Goal: Task Accomplishment & Management: Use online tool/utility

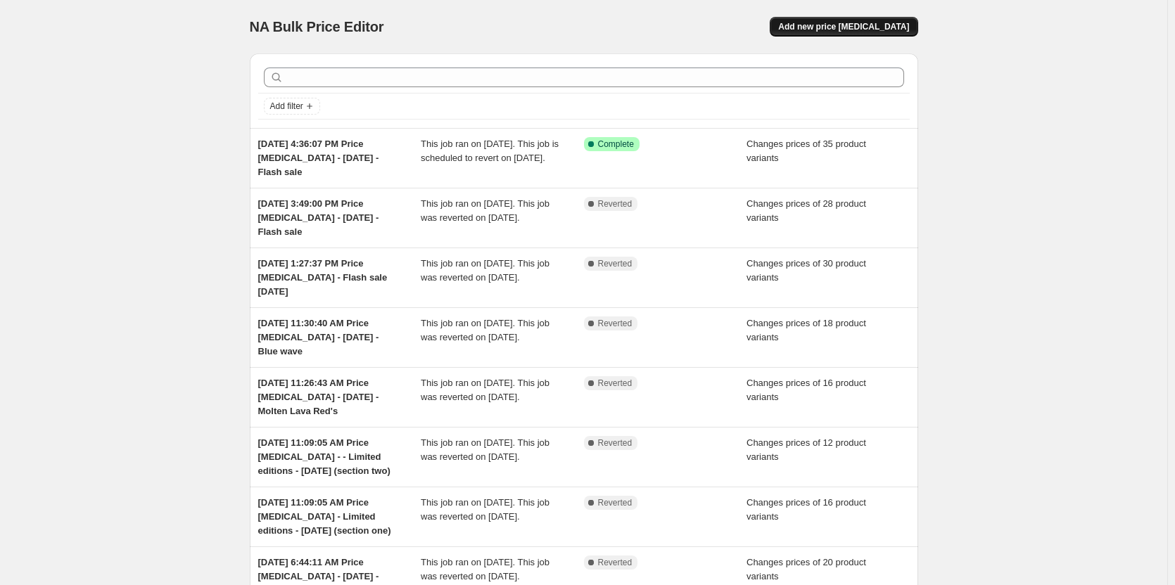
click at [879, 25] on span "Add new price change job" at bounding box center [843, 26] width 131 height 11
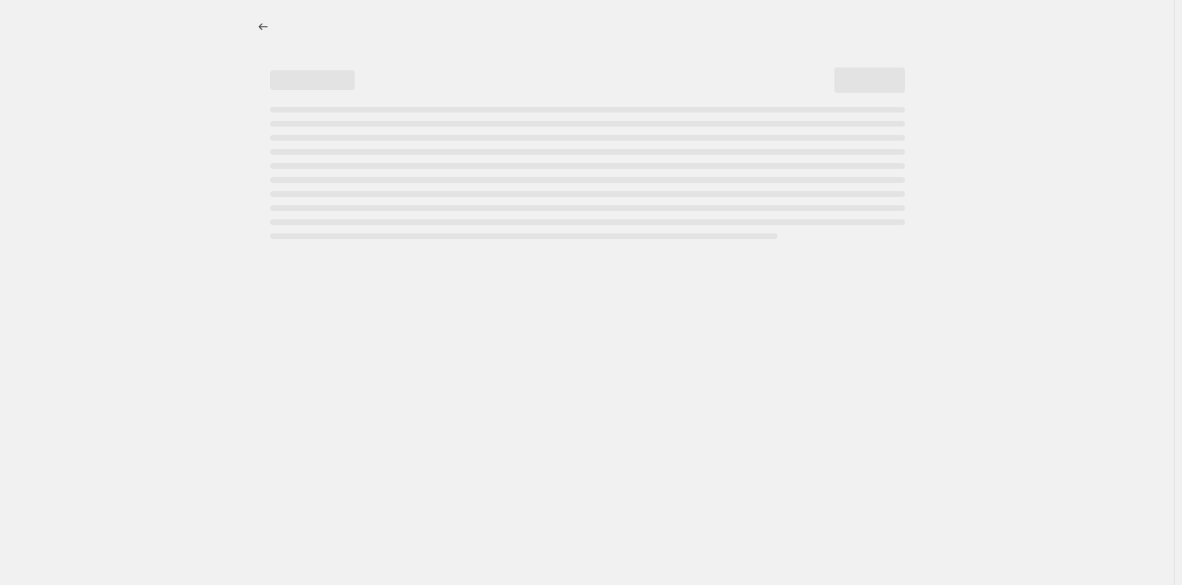
select select "percentage"
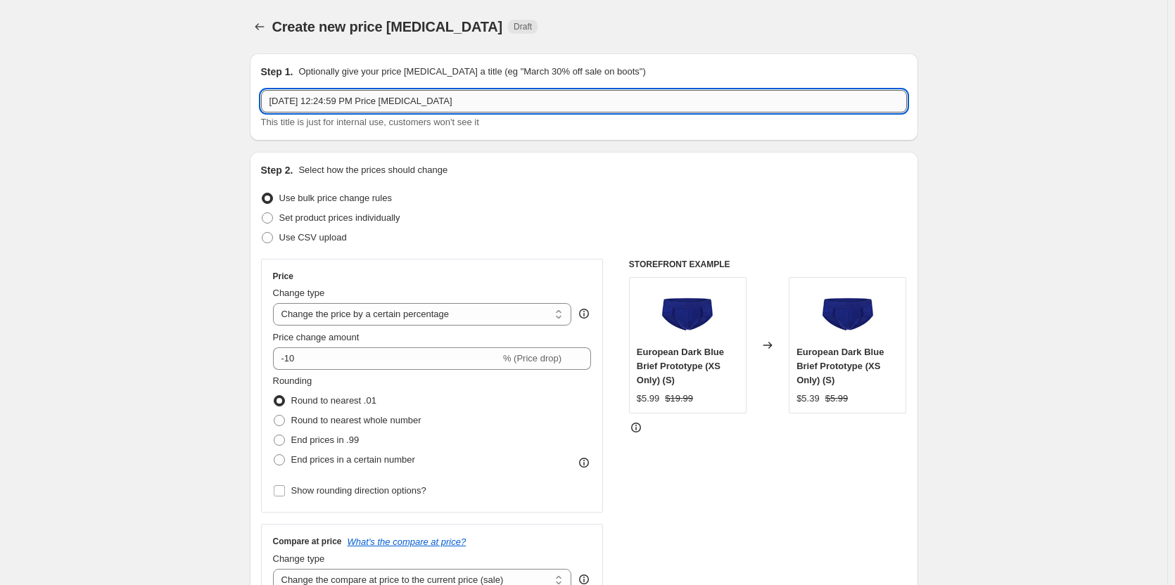
click at [538, 103] on input "Oct 6, 2025, 12:24:59 PM Price change job" at bounding box center [584, 101] width 646 height 23
type input "Oct 6, 2025, 12:24:59 PM Price change job -"
click at [469, 105] on input "[DATE] 12:49:31 PM Price [MEDICAL_DATA]" at bounding box center [581, 101] width 646 height 23
type input "[DATE] 12:49:31 PM Price [MEDICAL_DATA] - [DATE] Molten Lava Deal"
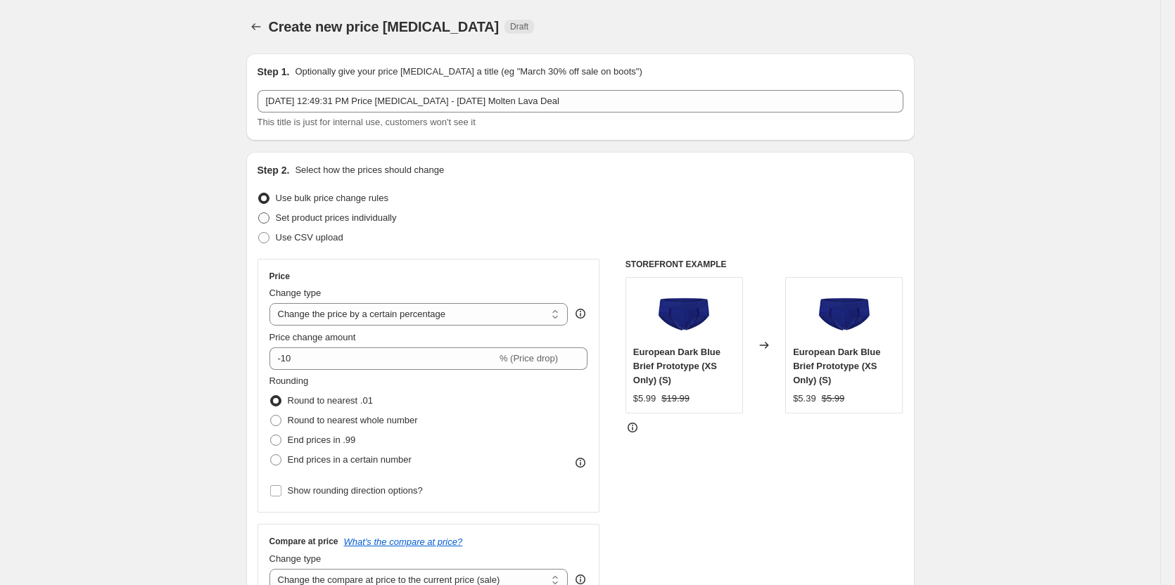
click at [323, 213] on span "Set product prices individually" at bounding box center [336, 218] width 121 height 11
click at [259, 213] on input "Set product prices individually" at bounding box center [258, 213] width 1 height 1
radio input "true"
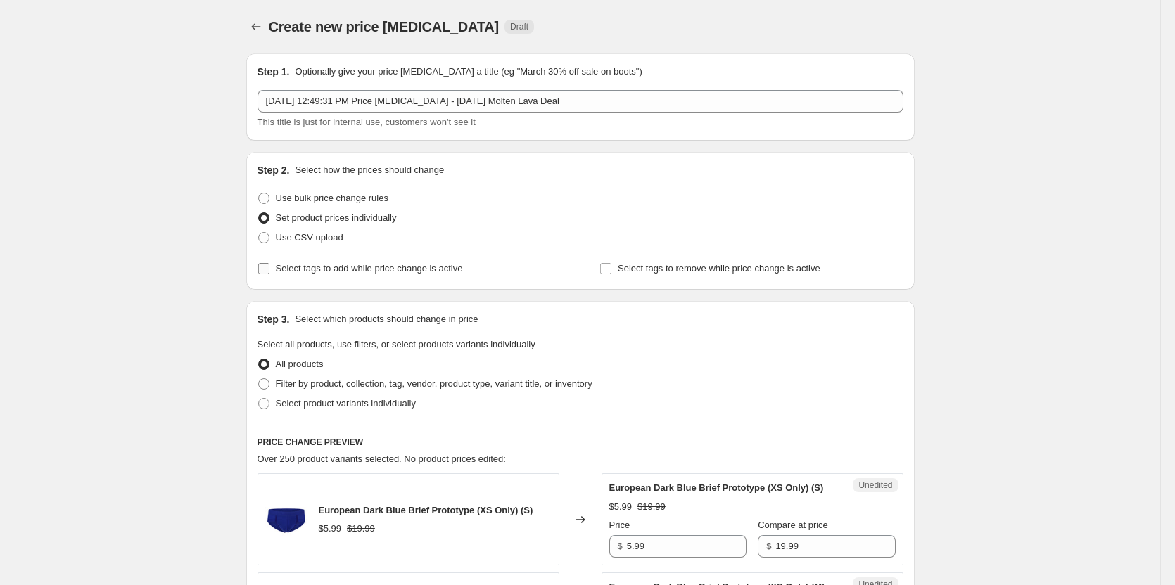
click at [329, 268] on span "Select tags to add while price change is active" at bounding box center [369, 268] width 187 height 11
click at [270, 268] on input "Select tags to add while price change is active" at bounding box center [263, 268] width 11 height 11
checkbox input "true"
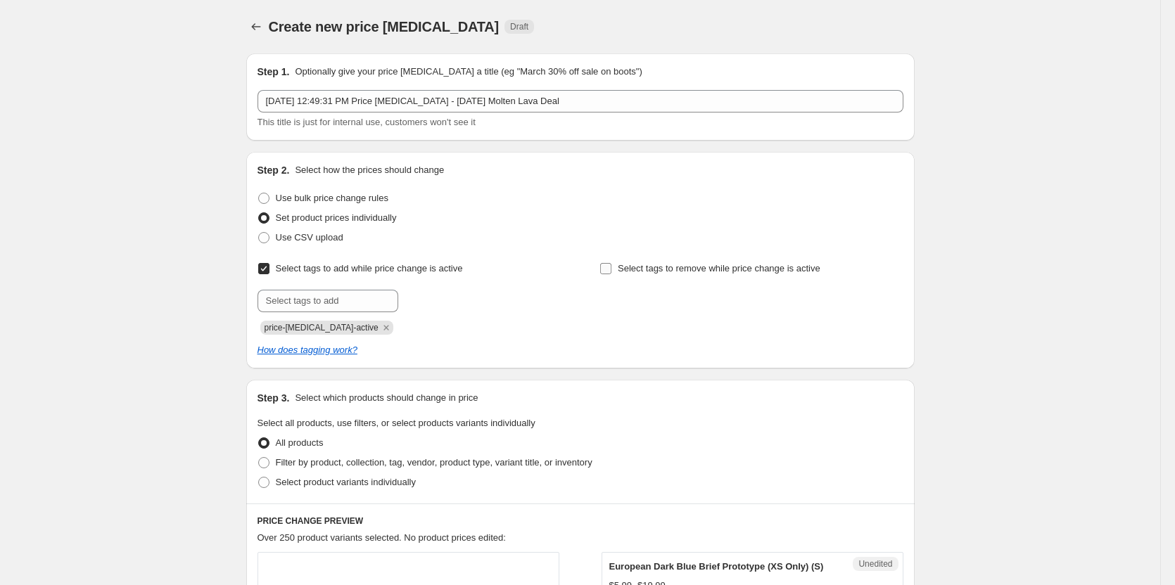
click at [638, 271] on span "Select tags to remove while price change is active" at bounding box center [719, 268] width 203 height 11
click at [612, 271] on input "Select tags to remove while price change is active" at bounding box center [605, 268] width 11 height 11
checkbox input "true"
click at [327, 302] on input "text" at bounding box center [328, 301] width 141 height 23
type input "dc"
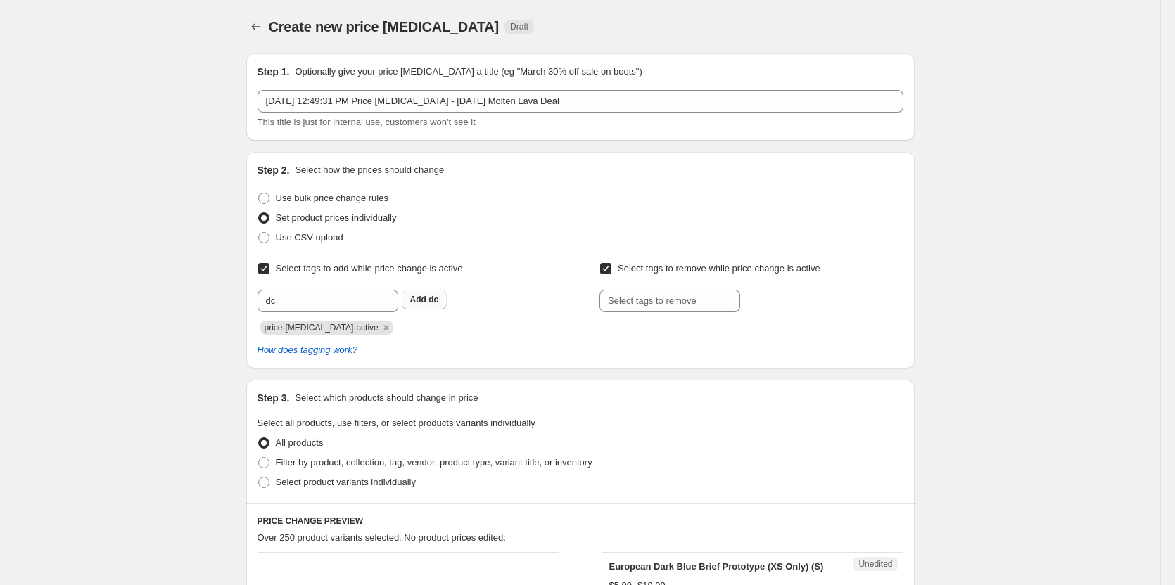
click at [438, 304] on span "dc" at bounding box center [434, 300] width 10 height 10
click at [657, 303] on input "text" at bounding box center [670, 301] width 141 height 23
type input "dc"
click at [779, 299] on span "dc" at bounding box center [776, 300] width 10 height 10
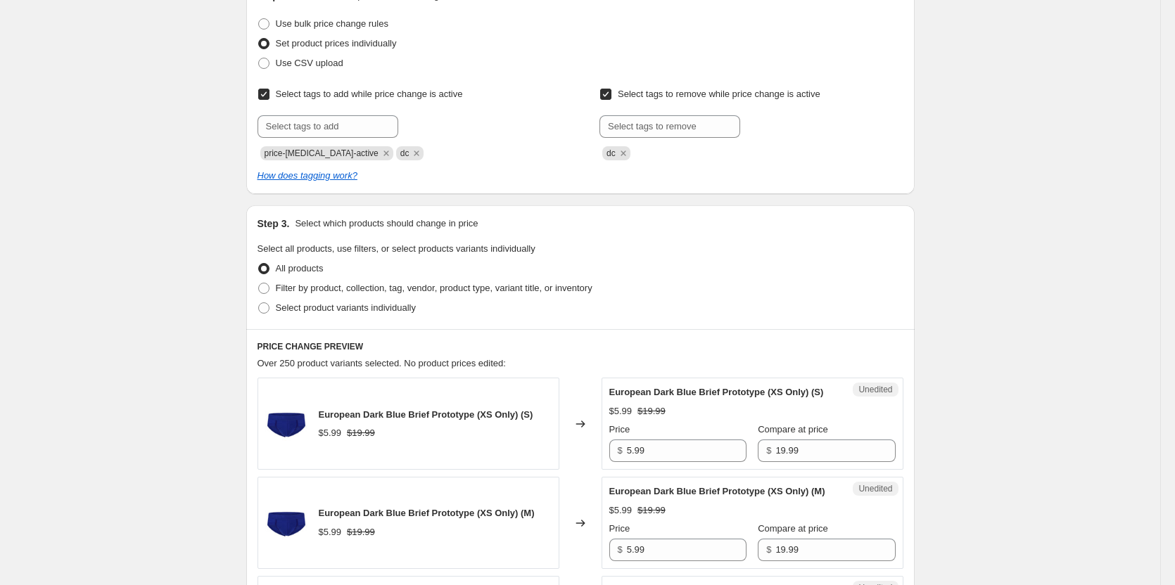
scroll to position [211, 0]
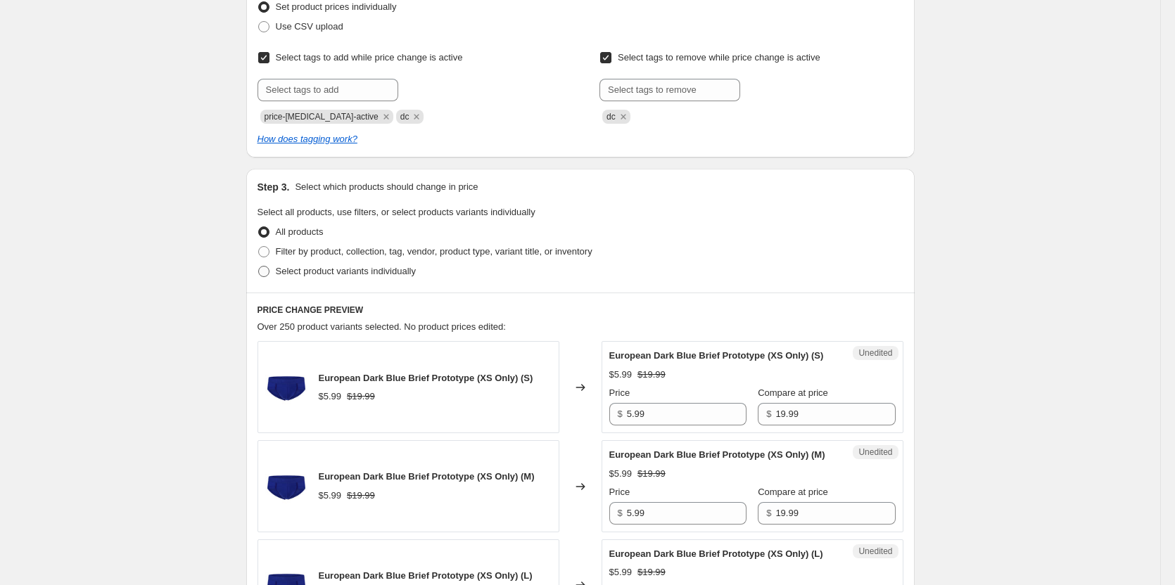
click at [317, 277] on span "Select product variants individually" at bounding box center [346, 272] width 140 height 14
click at [259, 267] on input "Select product variants individually" at bounding box center [258, 266] width 1 height 1
radio input "true"
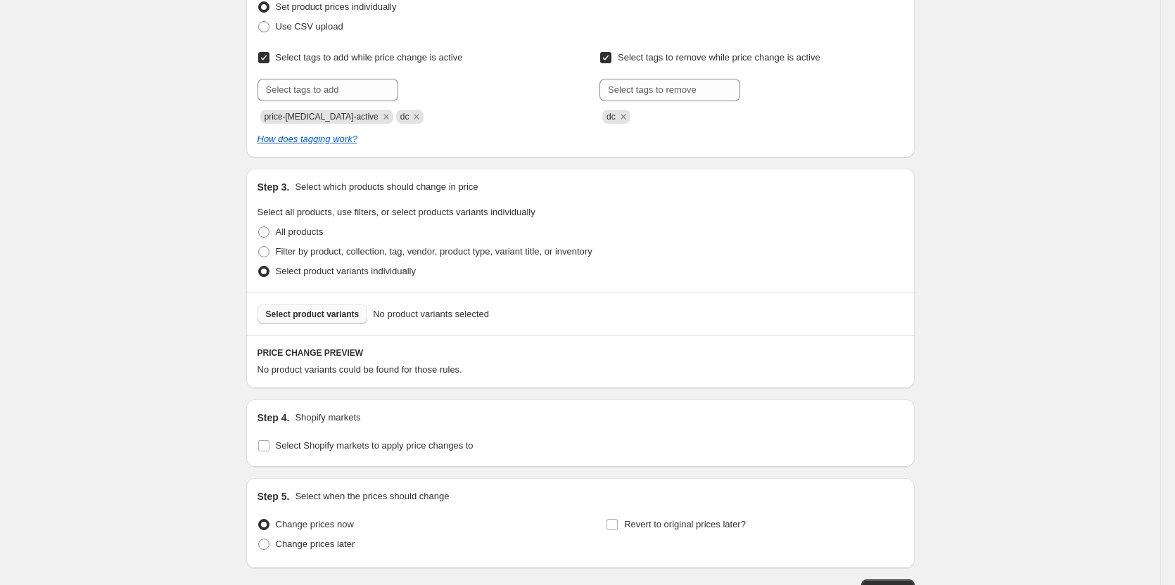
click at [322, 310] on span "Select product variants" at bounding box center [313, 314] width 94 height 11
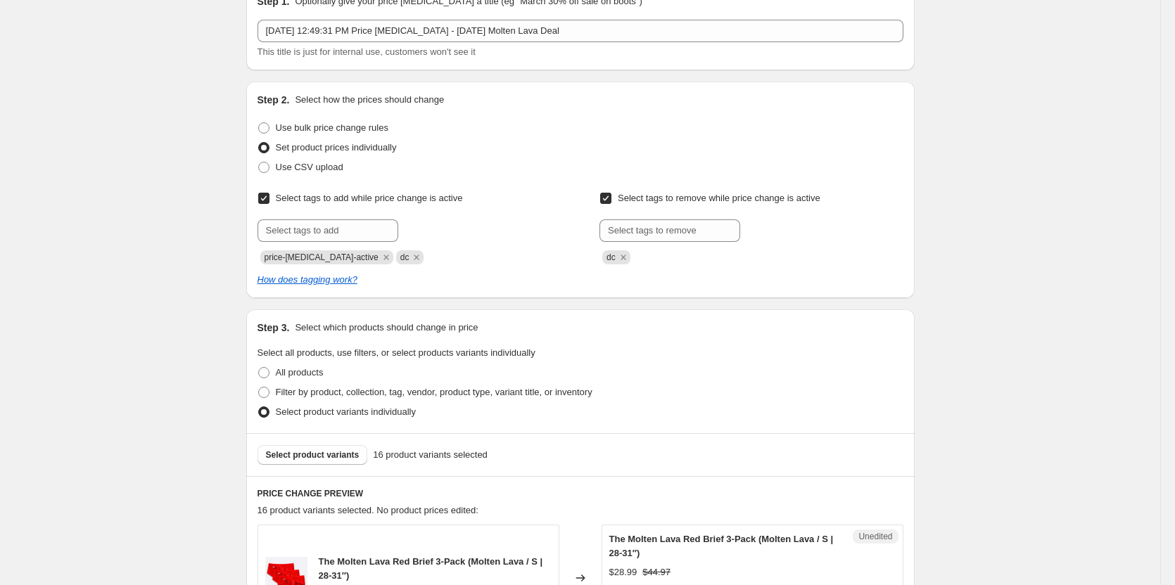
scroll to position [0, 0]
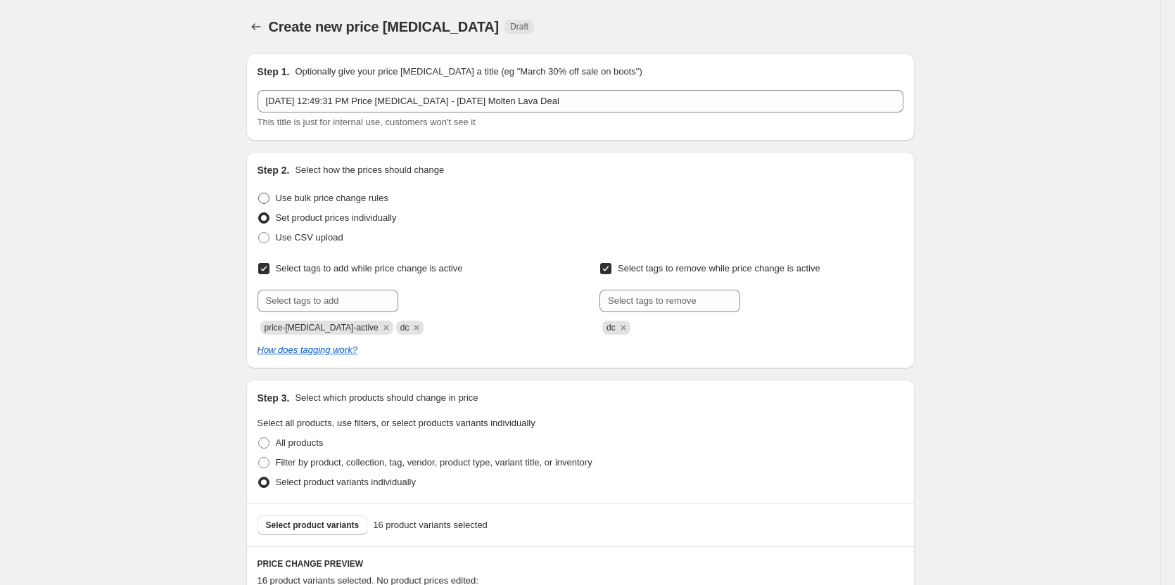
click at [329, 198] on span "Use bulk price change rules" at bounding box center [332, 198] width 113 height 11
click at [259, 194] on input "Use bulk price change rules" at bounding box center [258, 193] width 1 height 1
radio input "true"
select select "percentage"
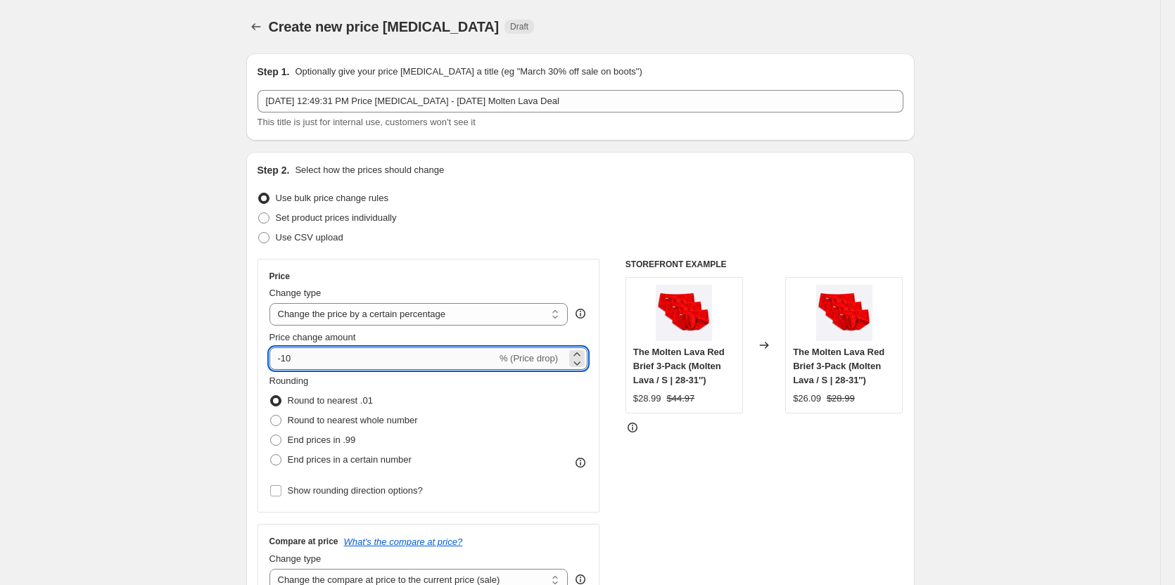
click at [362, 357] on input "-10" at bounding box center [383, 359] width 227 height 23
click at [355, 356] on input "-10" at bounding box center [383, 359] width 227 height 23
type input "-1"
type input "-33"
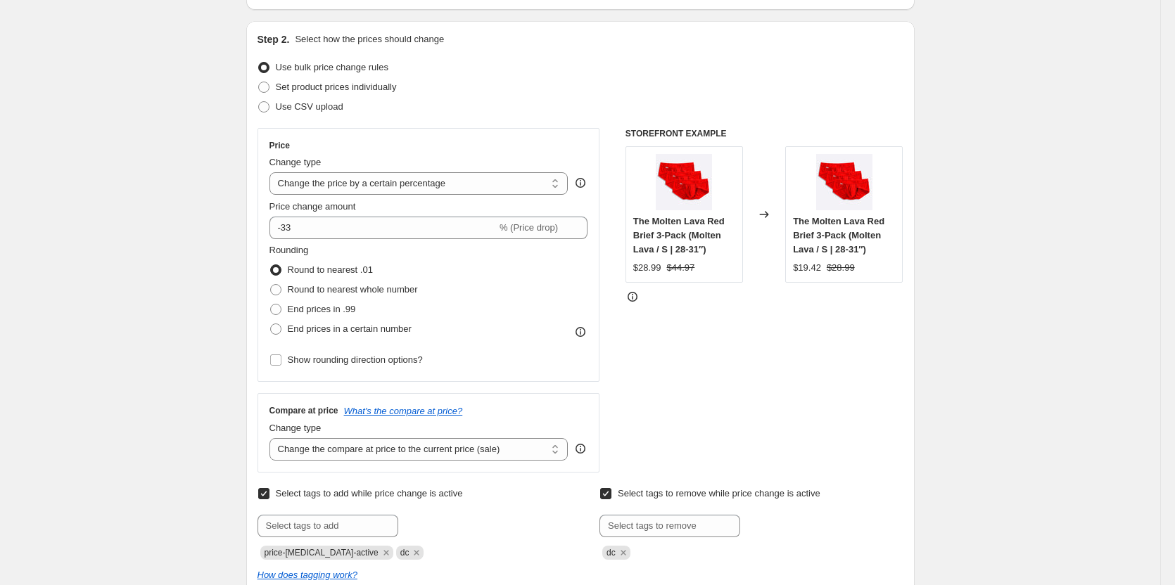
scroll to position [141, 0]
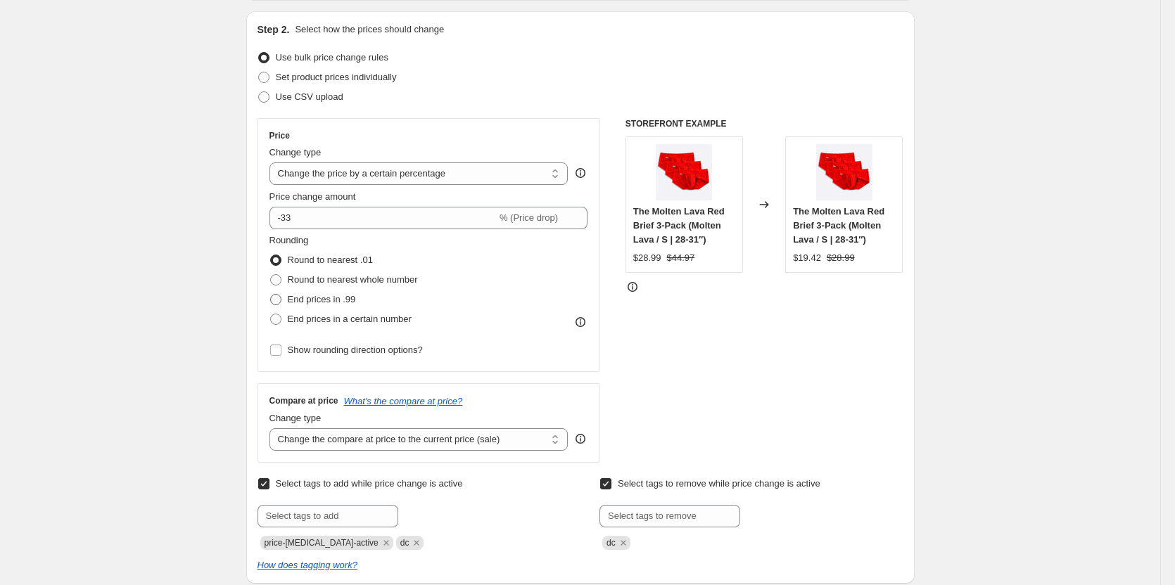
click at [316, 301] on span "End prices in .99" at bounding box center [322, 299] width 68 height 11
click at [271, 295] on input "End prices in .99" at bounding box center [270, 294] width 1 height 1
radio input "true"
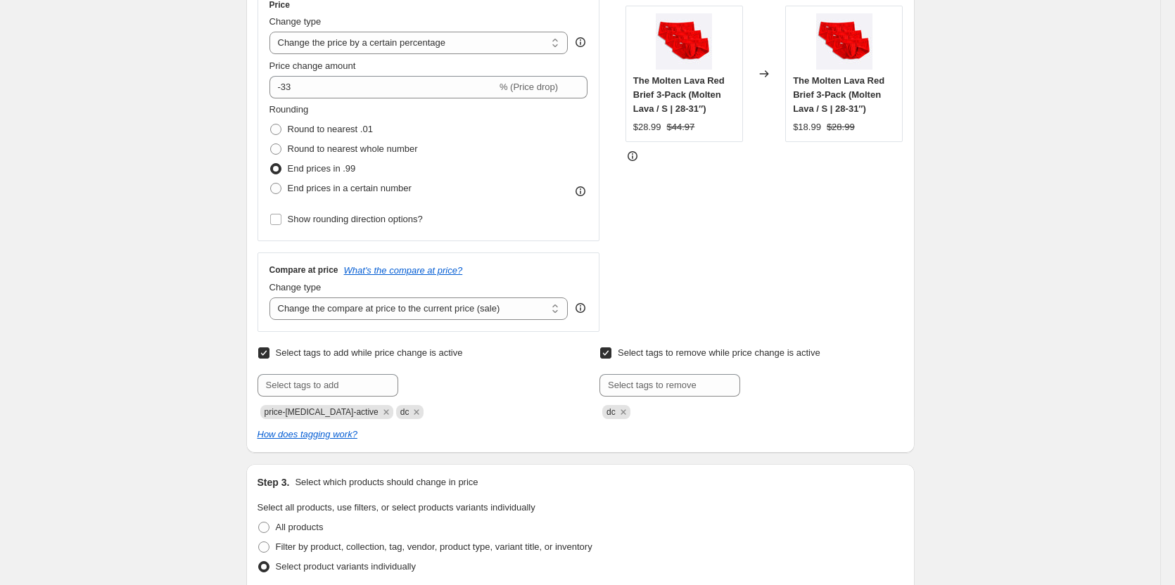
scroll to position [70, 0]
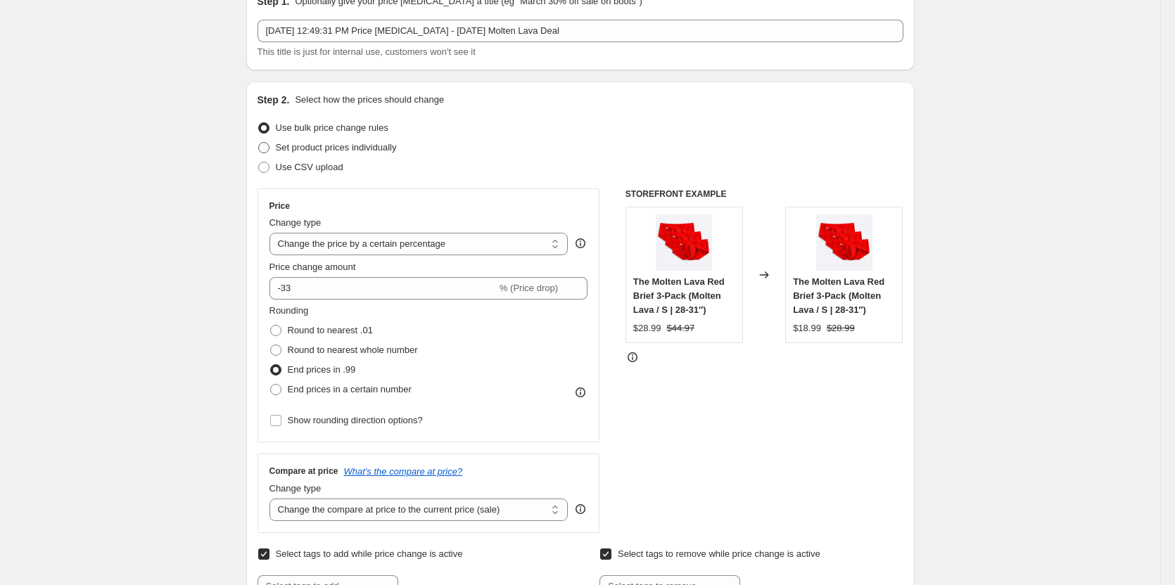
click at [308, 148] on span "Set product prices individually" at bounding box center [336, 147] width 121 height 11
click at [259, 143] on input "Set product prices individually" at bounding box center [258, 142] width 1 height 1
radio input "true"
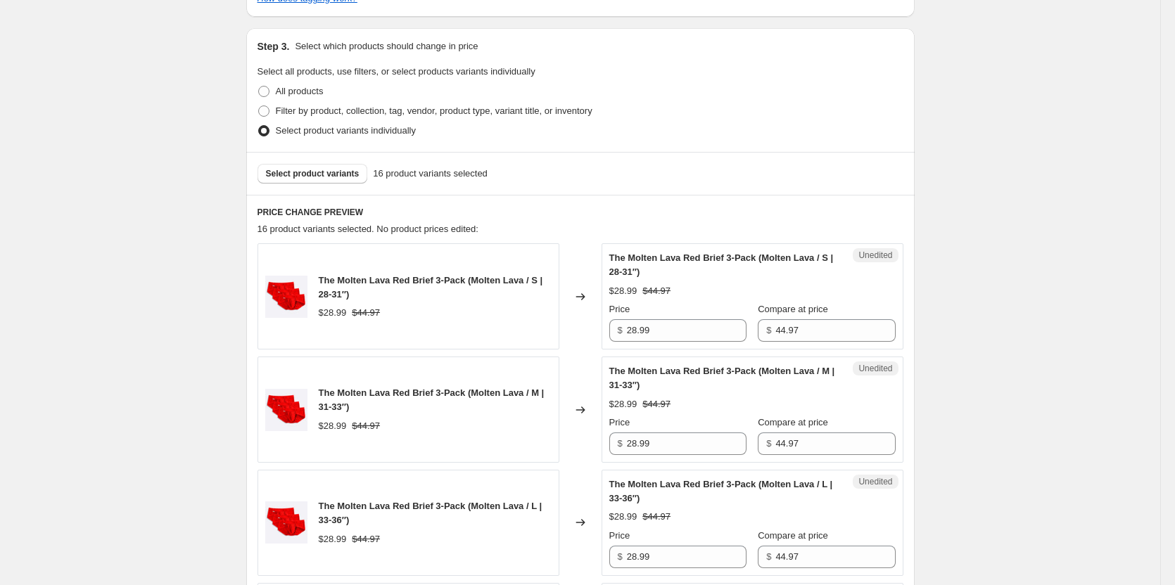
scroll to position [422, 0]
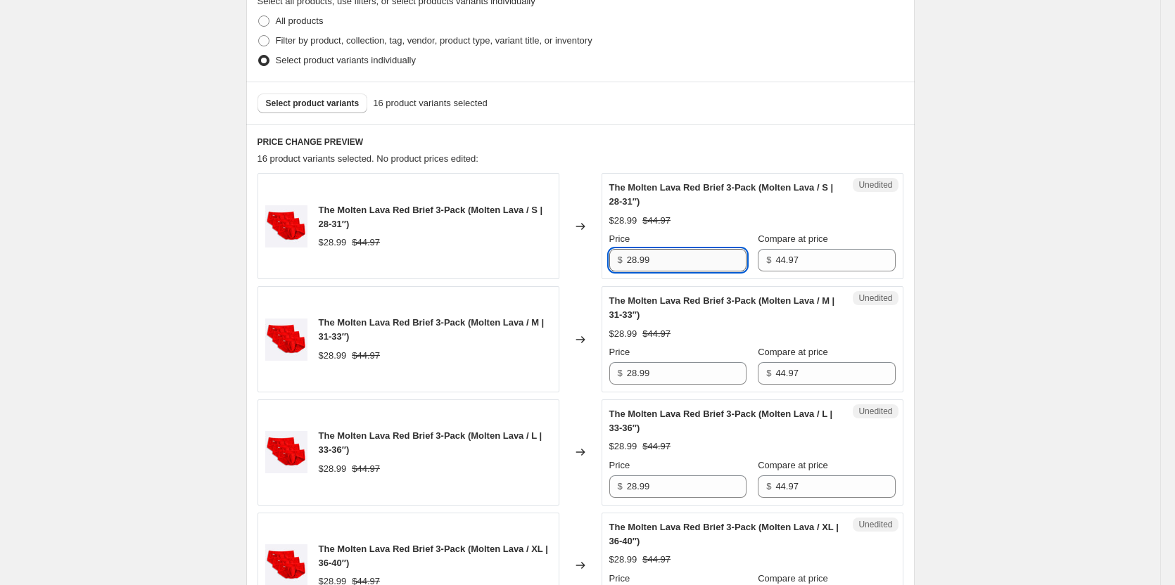
click at [667, 261] on input "28.99" at bounding box center [687, 260] width 120 height 23
type input "29.99"
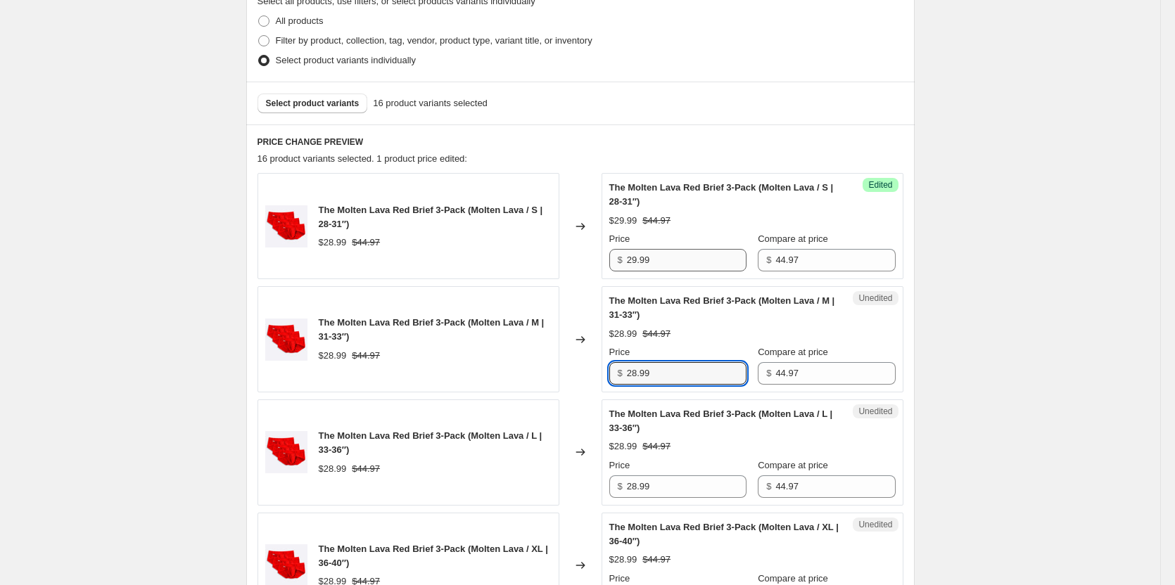
type input "0"
type input "29.99"
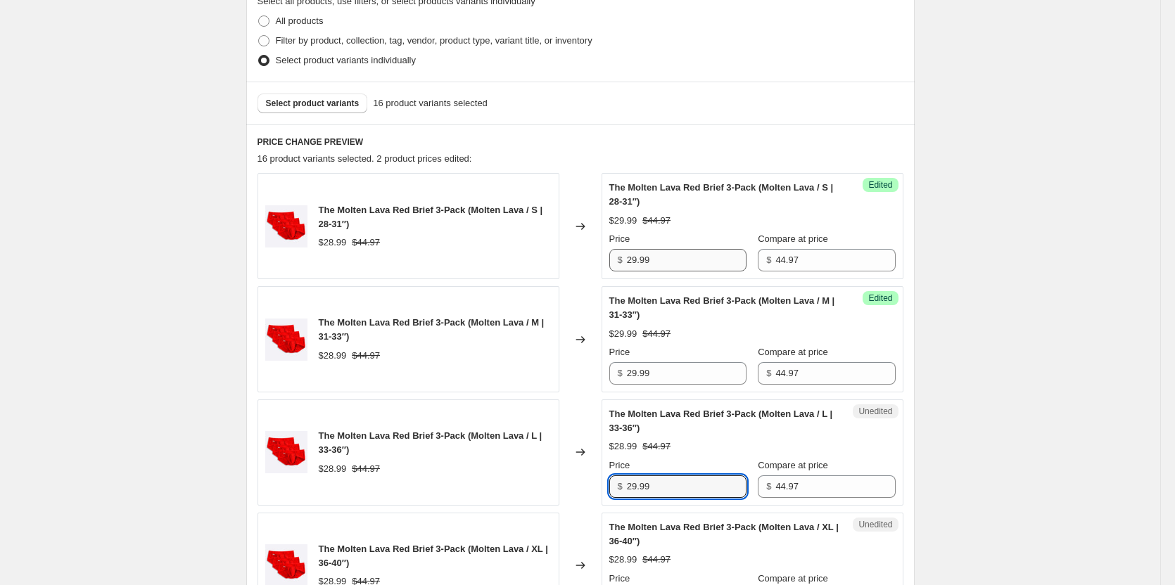
type input "29.99"
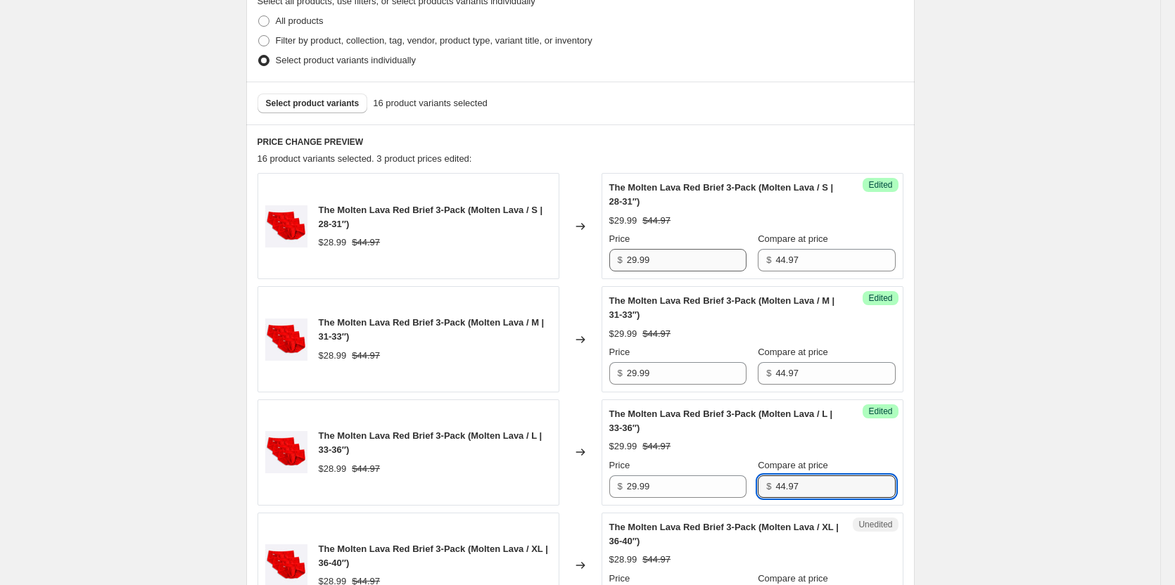
scroll to position [730, 0]
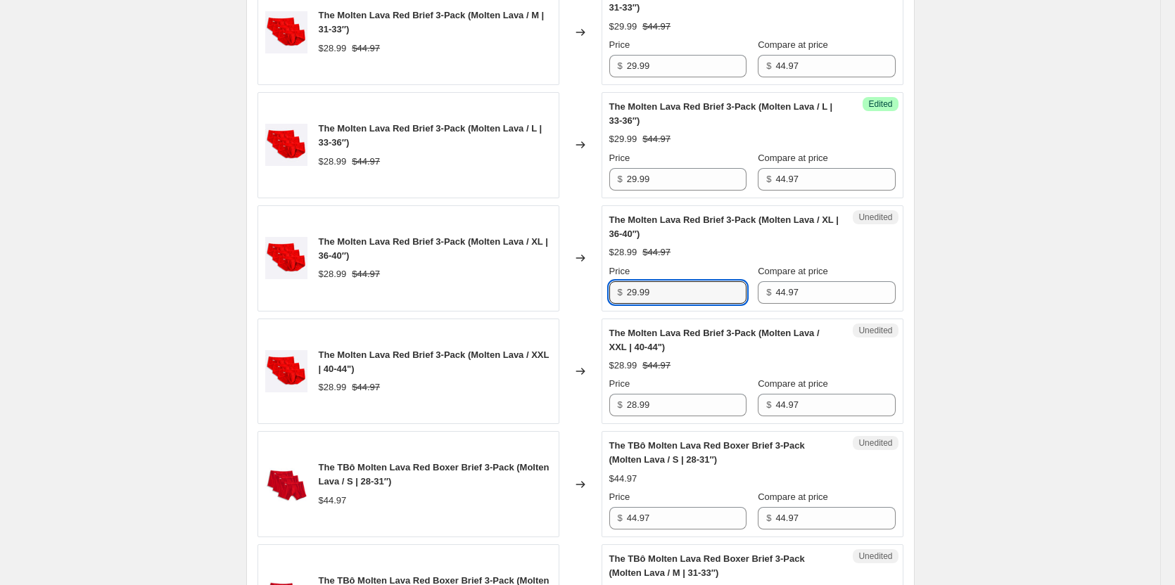
type input "29.99"
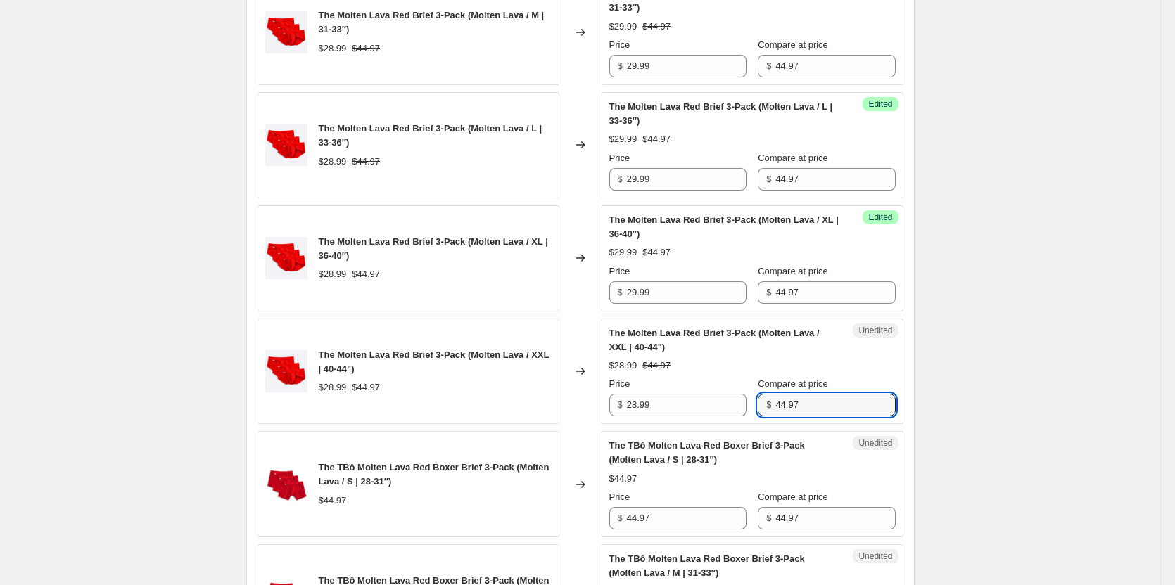
click at [676, 390] on div "Price" at bounding box center [677, 384] width 137 height 14
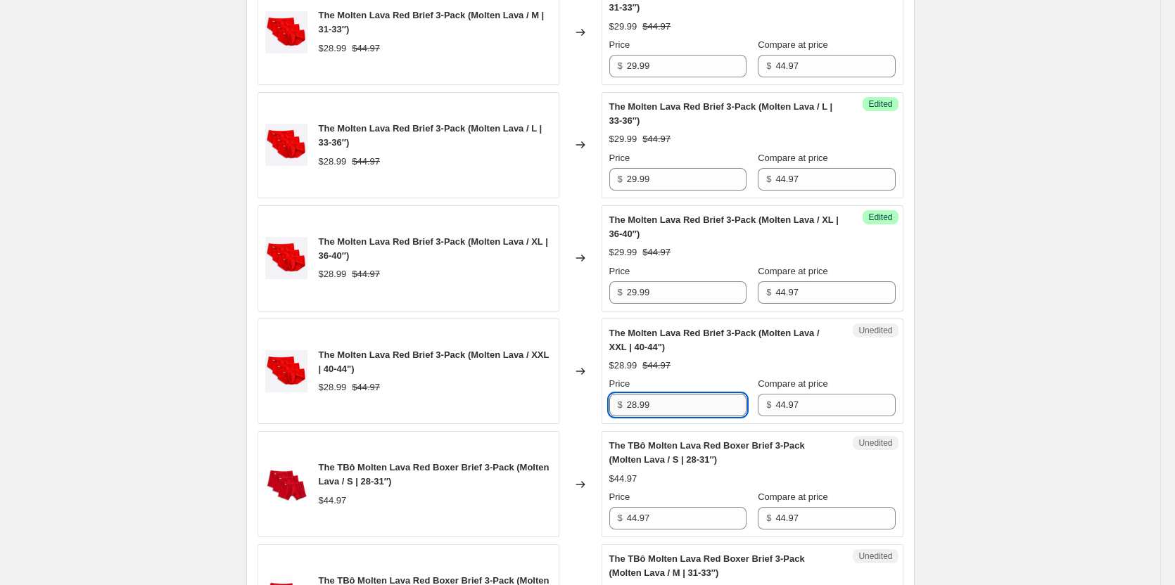
click at [672, 403] on input "28.99" at bounding box center [687, 405] width 120 height 23
type input "29.99"
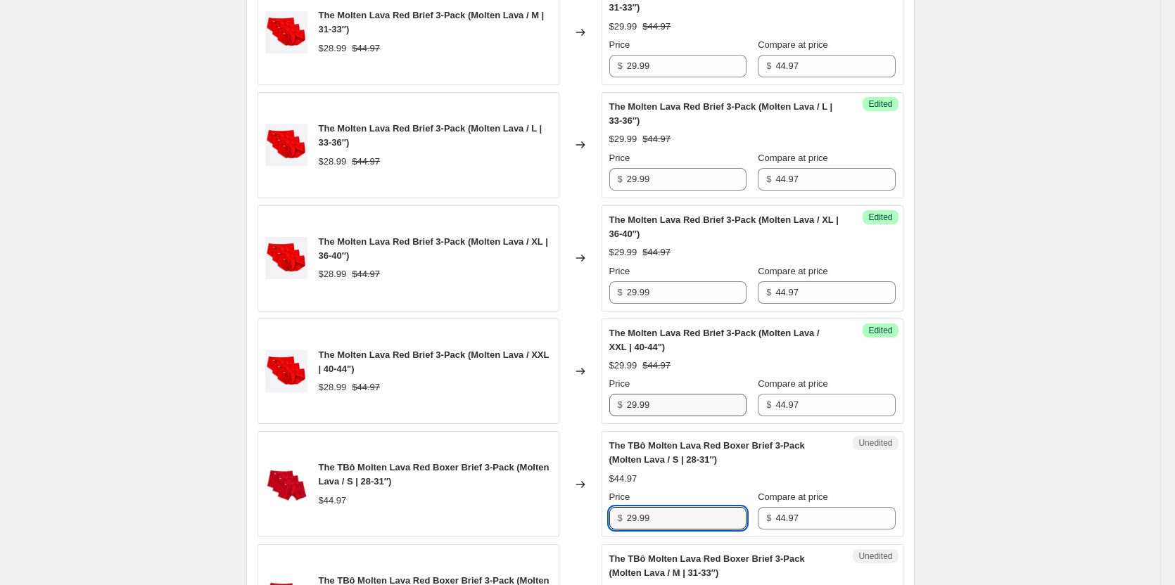
type input "29.99"
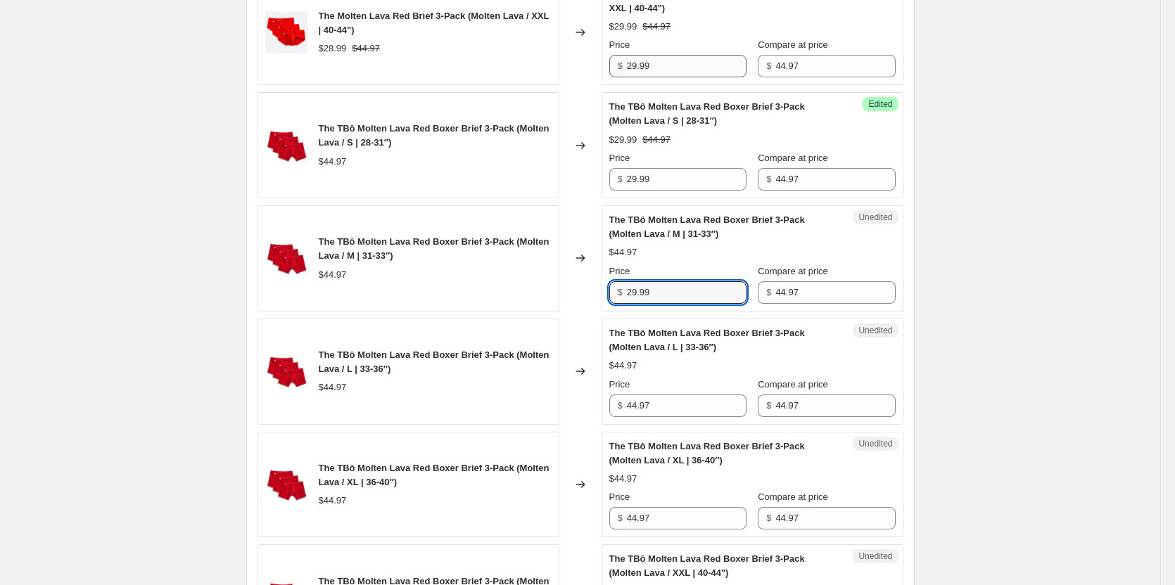
type input "29.99"
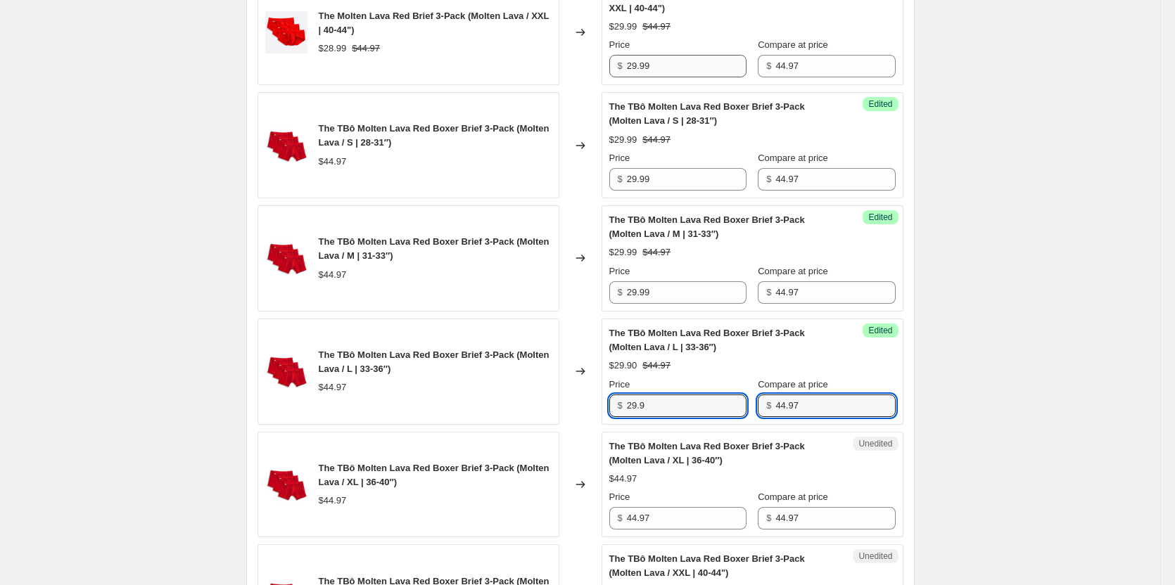
click at [672, 403] on input "29.9" at bounding box center [687, 406] width 120 height 23
type input "29.99"
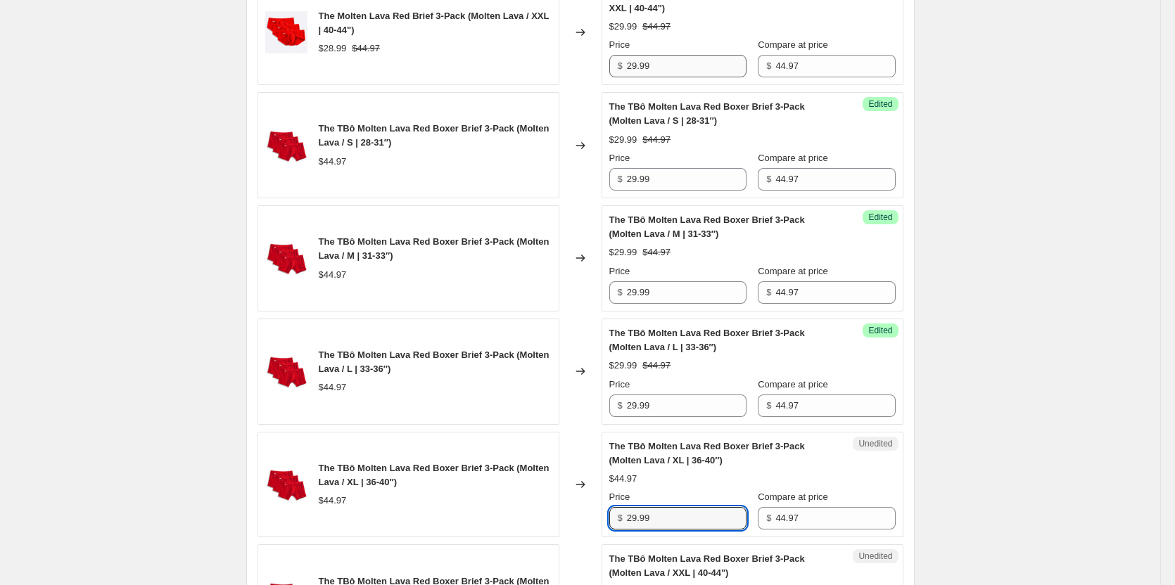
type input "29.99"
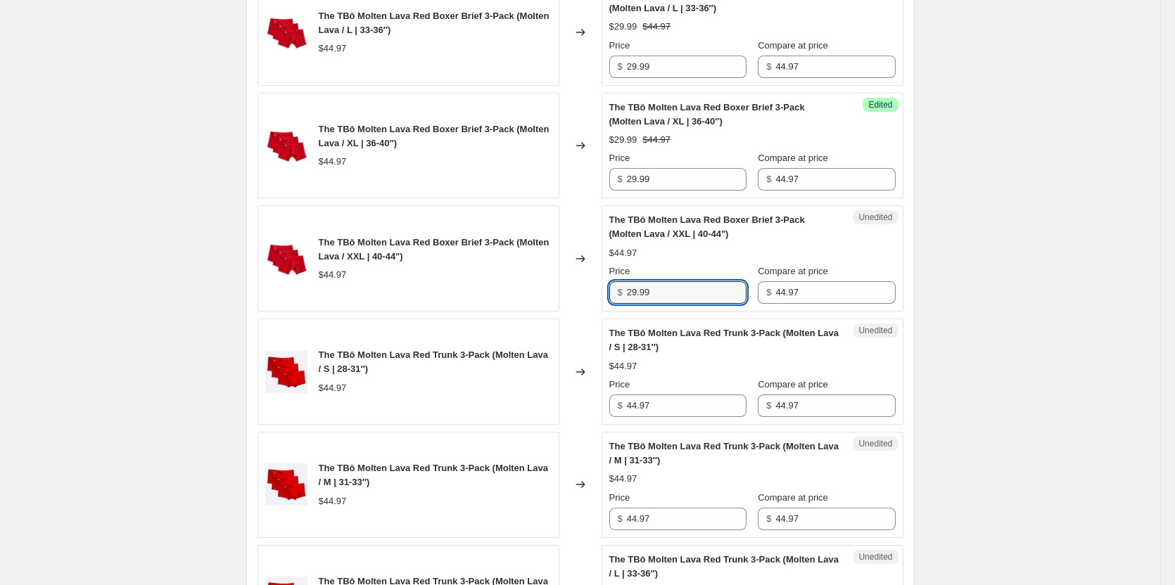
type input "29.99"
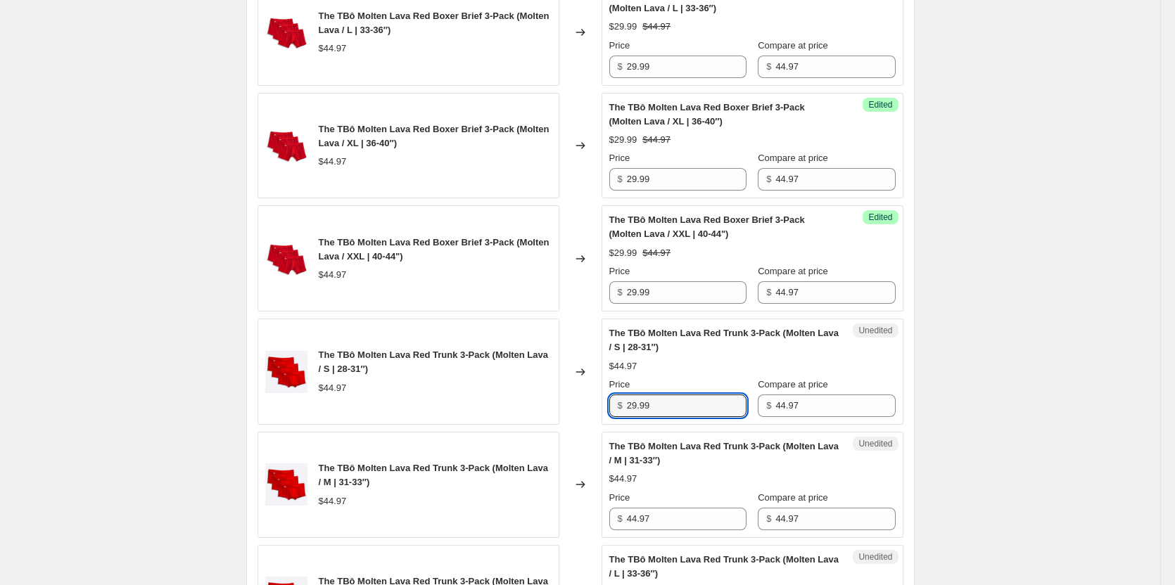
type input "29.99"
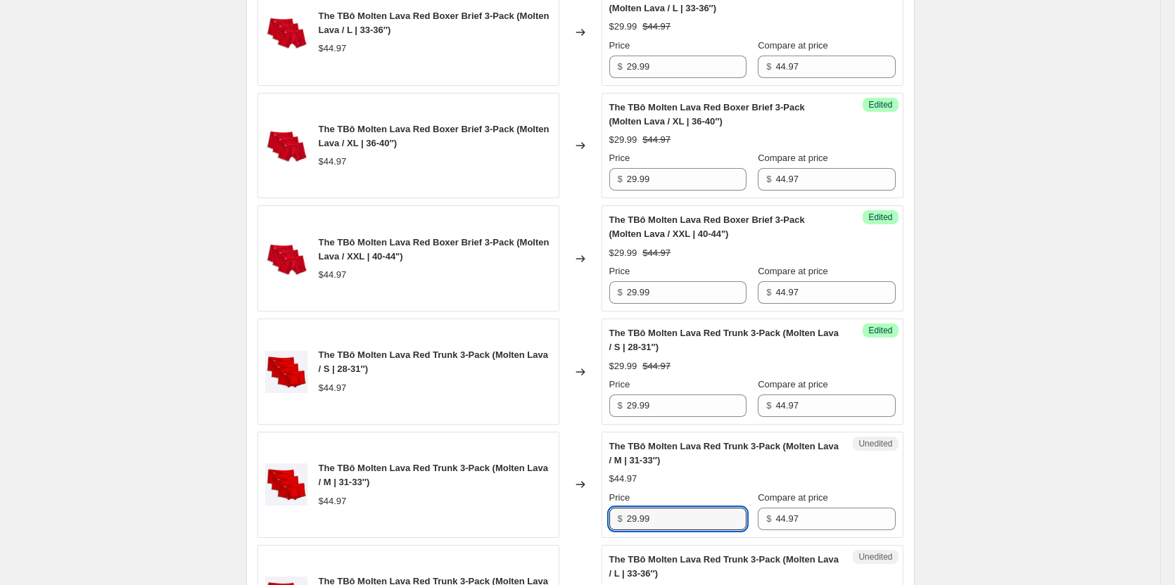
type input "29.99"
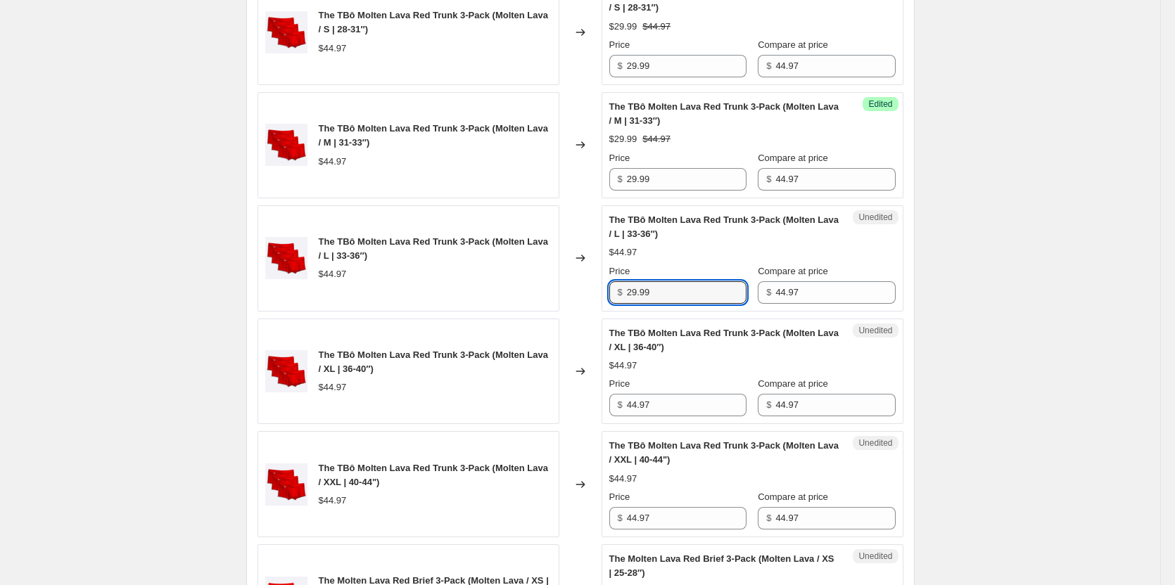
type input "29.99"
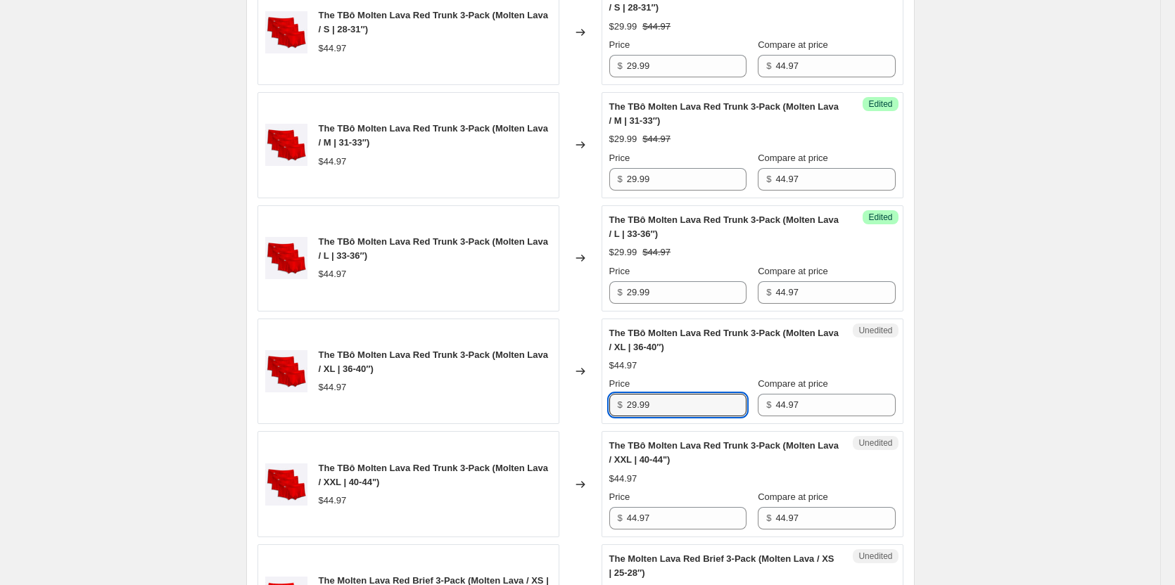
type input "29.99"
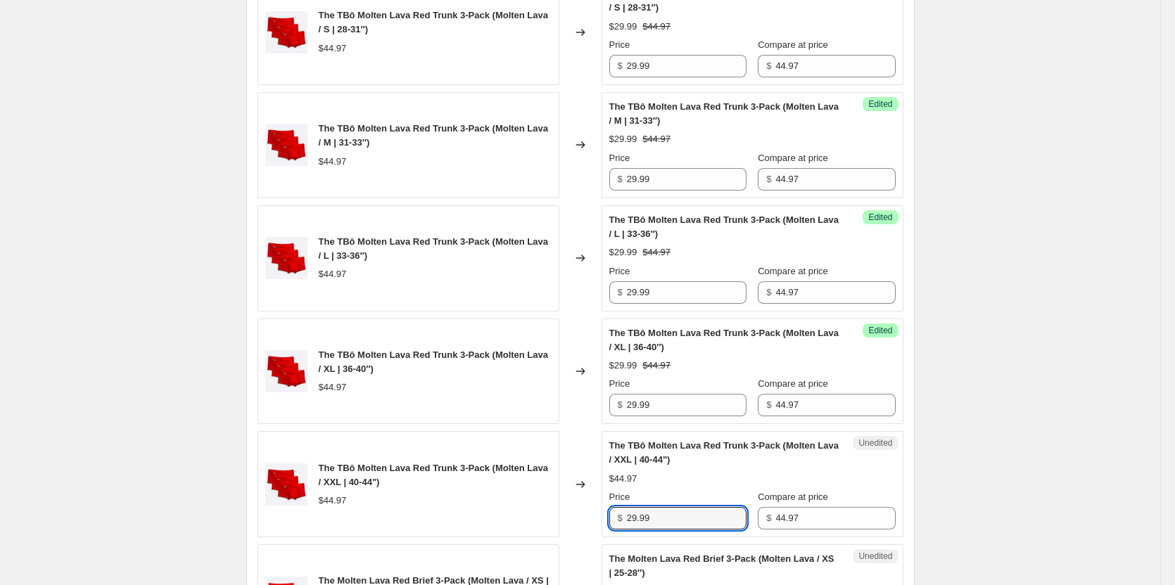
type input "29.99"
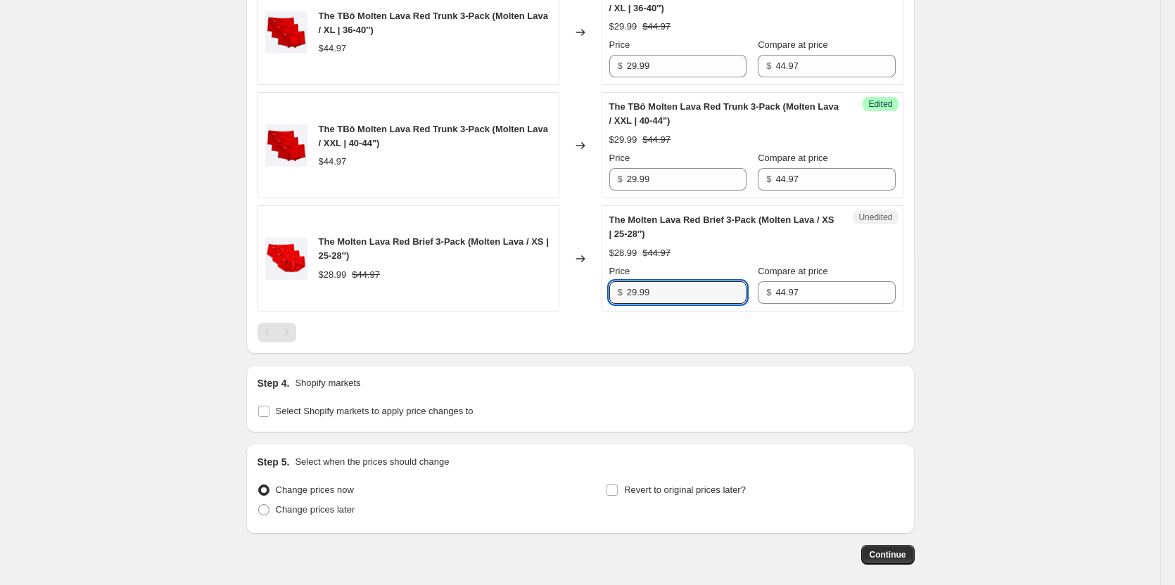
type input "29.99"
click at [277, 509] on label "Change prices later" at bounding box center [307, 510] width 98 height 20
click at [259, 505] on input "Change prices later" at bounding box center [258, 505] width 1 height 1
radio input "true"
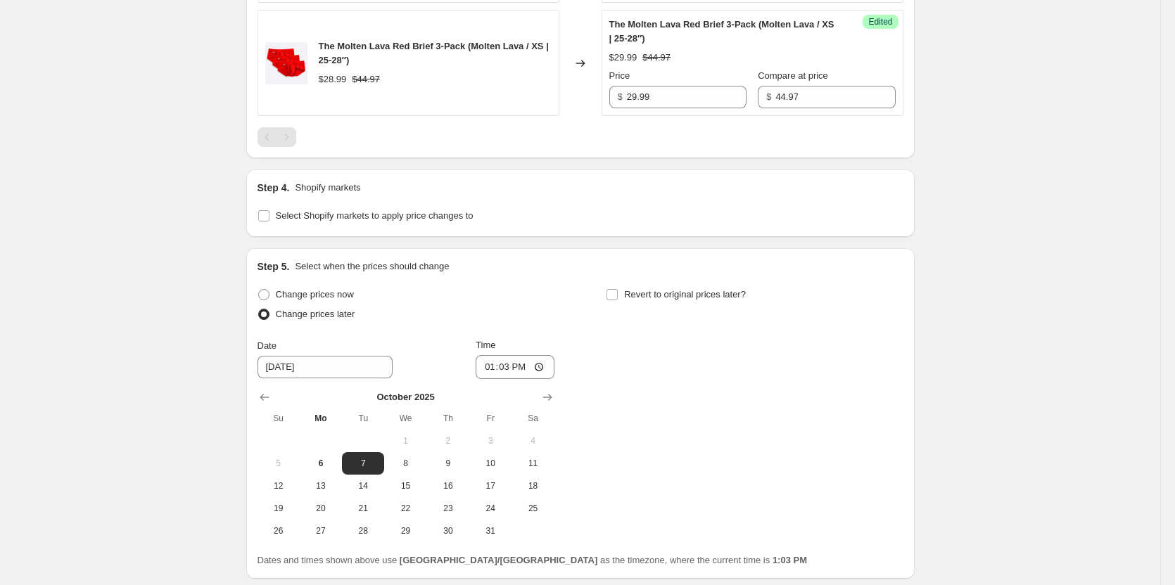
scroll to position [2298, 0]
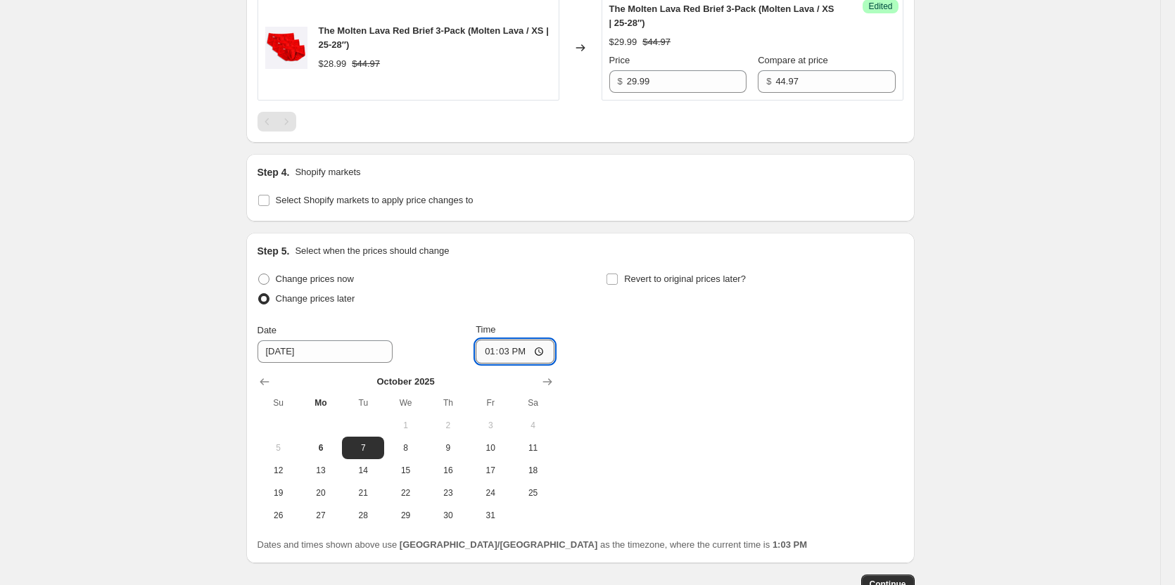
click at [512, 356] on input "13:03" at bounding box center [515, 352] width 79 height 24
type input "16:30"
click at [672, 364] on div "Change prices now Change prices later Date [DATE] Time 16:[DATE] Mo Tu We Th Fr…" at bounding box center [581, 399] width 646 height 258
click at [331, 445] on span "6" at bounding box center [320, 448] width 31 height 11
type input "[DATE]"
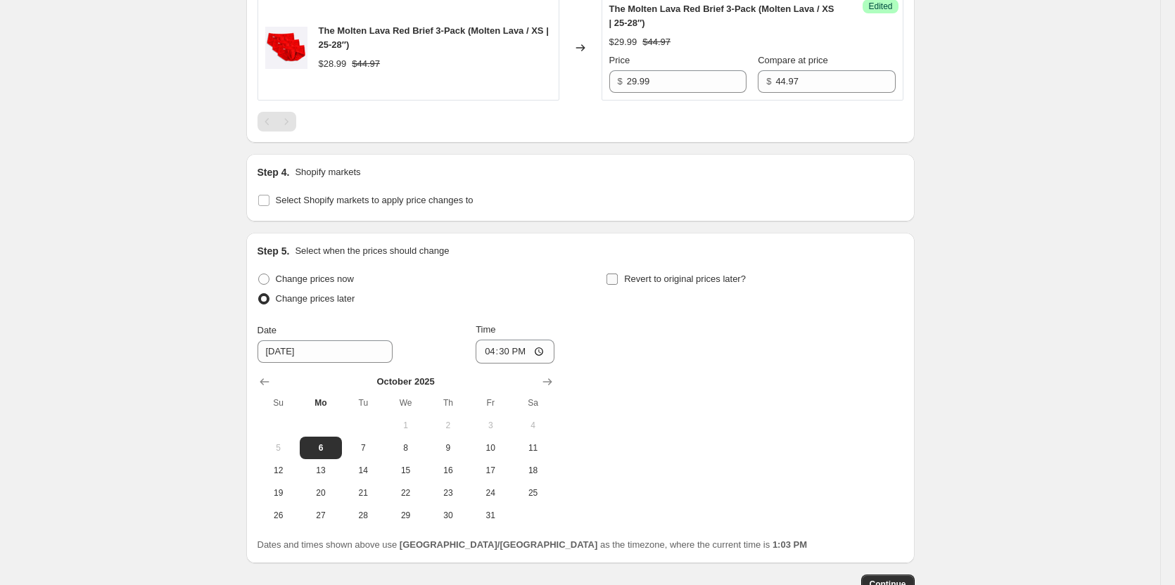
click at [680, 283] on span "Revert to original prices later?" at bounding box center [685, 279] width 122 height 11
click at [618, 283] on input "Revert to original prices later?" at bounding box center [612, 279] width 11 height 11
checkbox input "true"
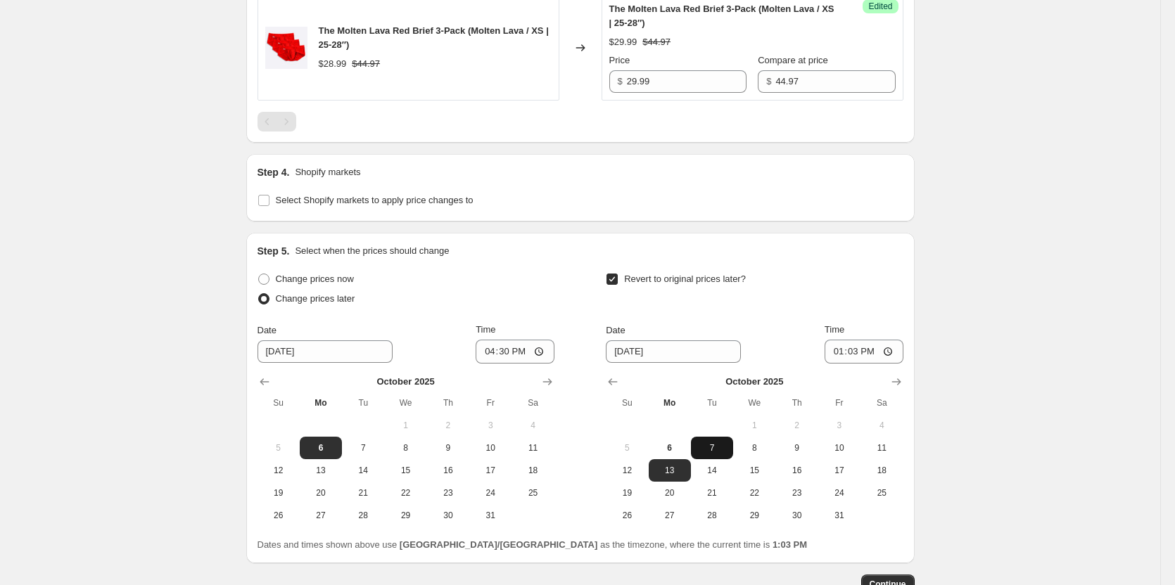
click at [714, 450] on span "7" at bounding box center [712, 448] width 31 height 11
type input "[DATE]"
click at [864, 355] on input "13:03" at bounding box center [864, 352] width 79 height 24
type input "16:00"
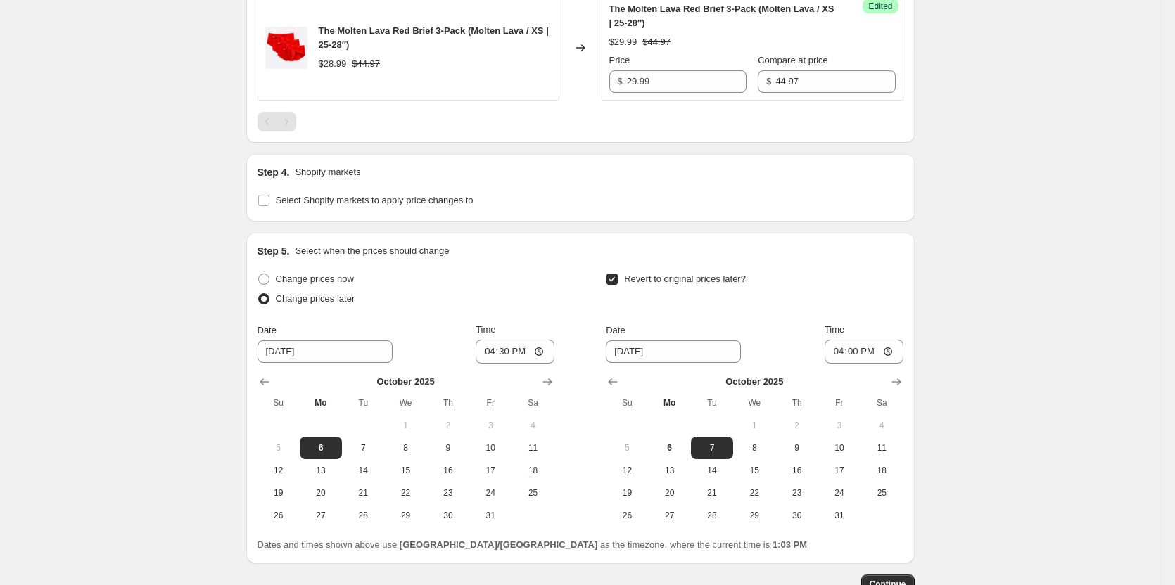
scroll to position [2393, 0]
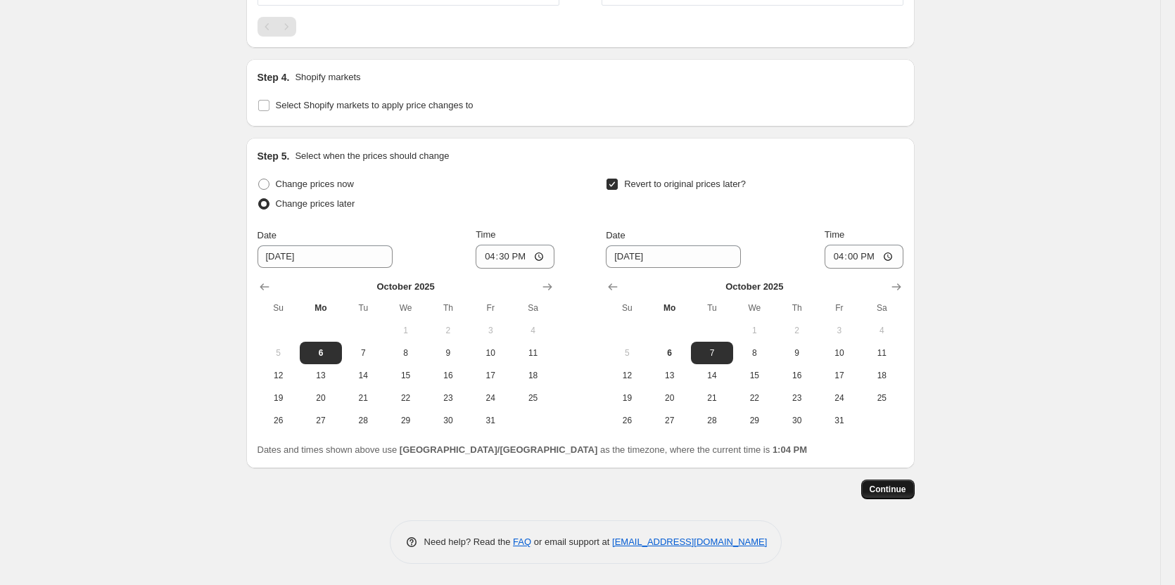
click at [888, 490] on span "Continue" at bounding box center [888, 489] width 37 height 11
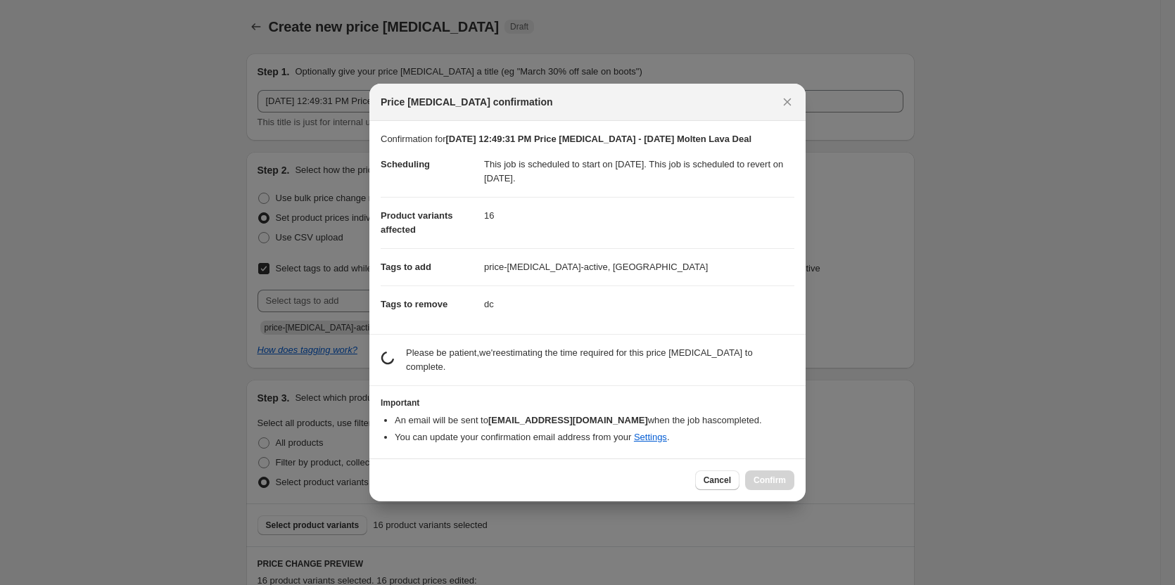
scroll to position [0, 0]
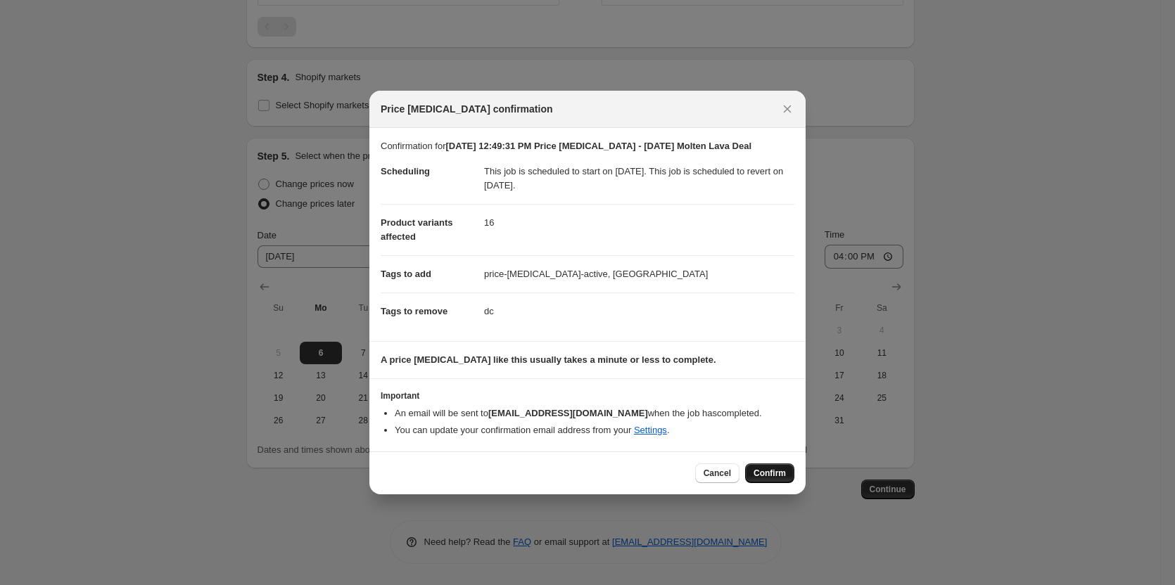
click at [770, 474] on span "Confirm" at bounding box center [770, 473] width 32 height 11
